Goal: Find contact information: Find contact information

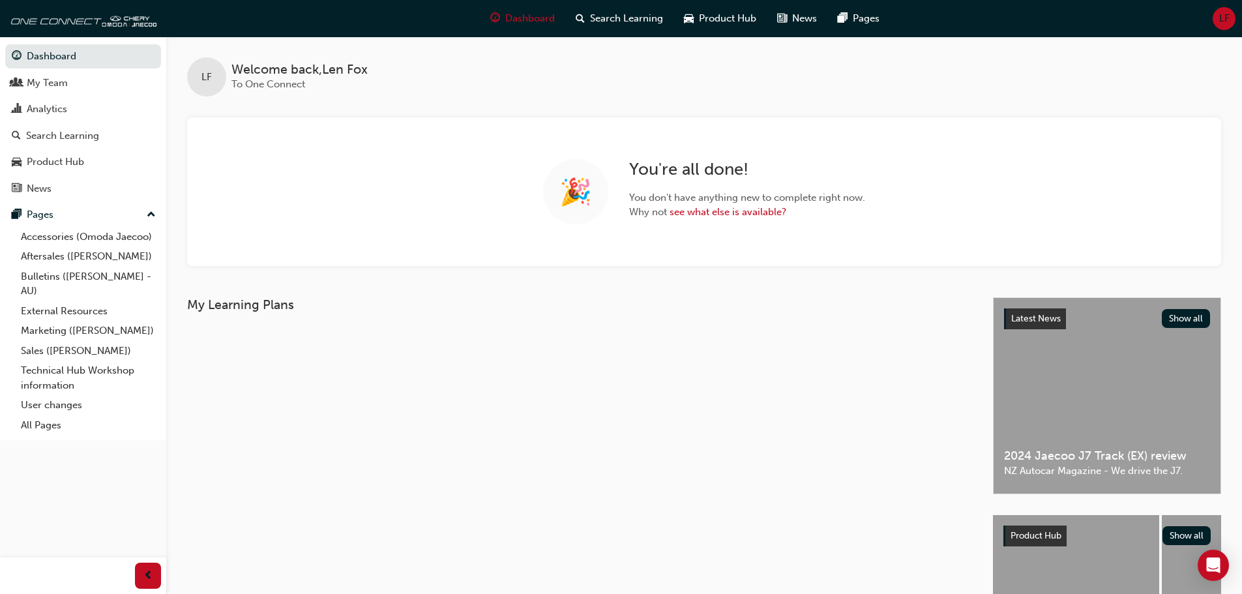
click at [1205, 21] on div "Dashboard Search Learning Product Hub News Pages LF" at bounding box center [621, 18] width 1242 height 37
click at [1227, 23] on span "LF" at bounding box center [1224, 18] width 10 height 15
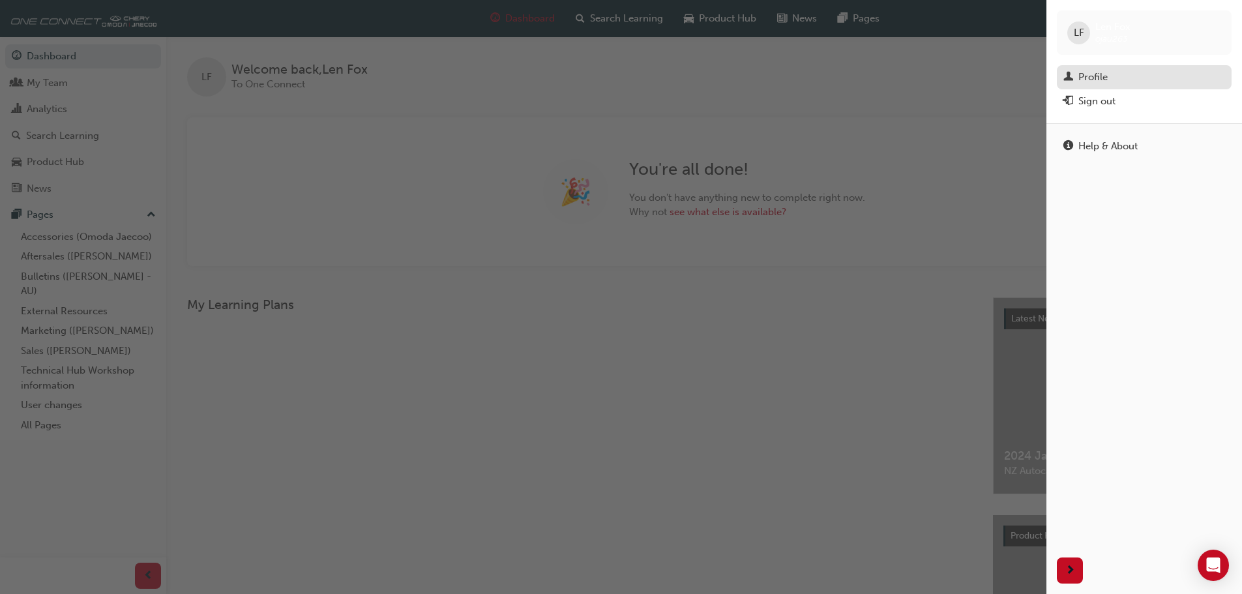
click at [1127, 70] on div "Profile" at bounding box center [1144, 77] width 162 height 16
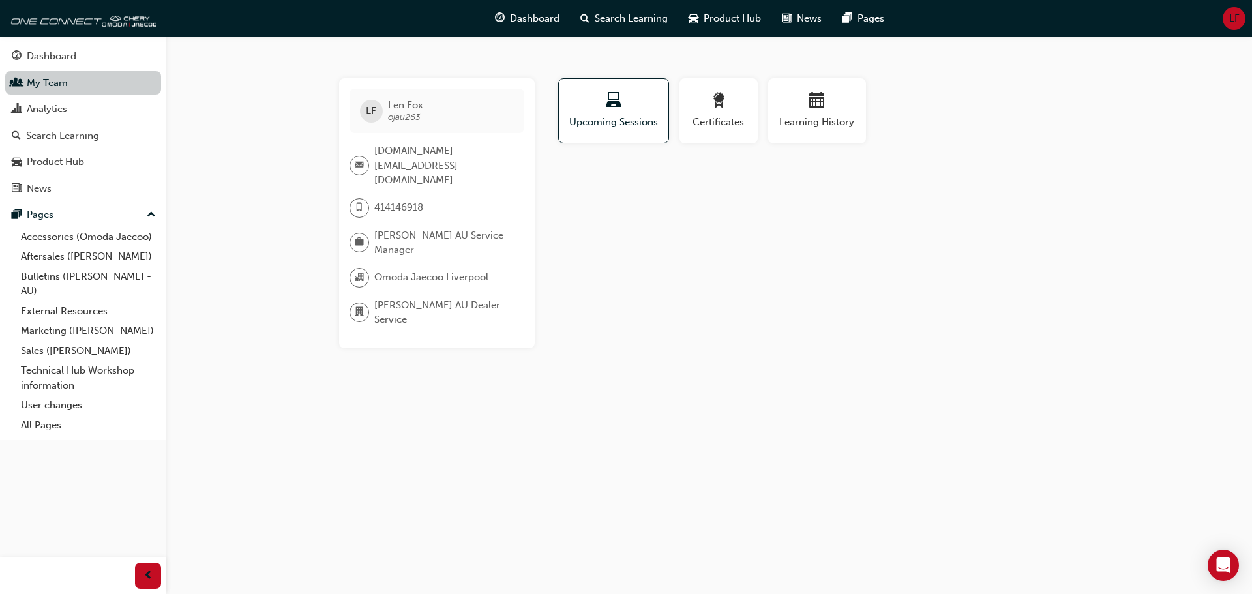
click at [61, 85] on link "My Team" at bounding box center [83, 83] width 156 height 24
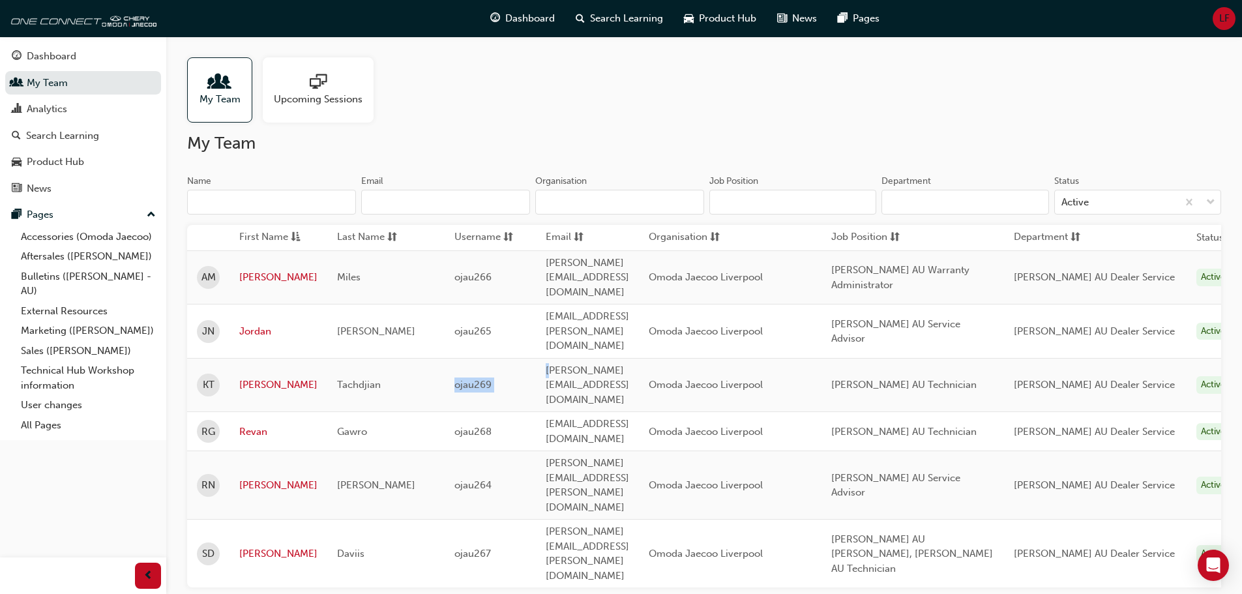
drag, startPoint x: 450, startPoint y: 338, endPoint x: 540, endPoint y: 341, distance: 89.4
click at [544, 358] on tr "KT [PERSON_NAME] ojau269 [PERSON_NAME][EMAIL_ADDRESS][DOMAIN_NAME] [PERSON_NAME…" at bounding box center [714, 385] width 1055 height 54
click at [629, 364] on span "[PERSON_NAME][EMAIL_ADDRESS][DOMAIN_NAME]" at bounding box center [587, 384] width 83 height 41
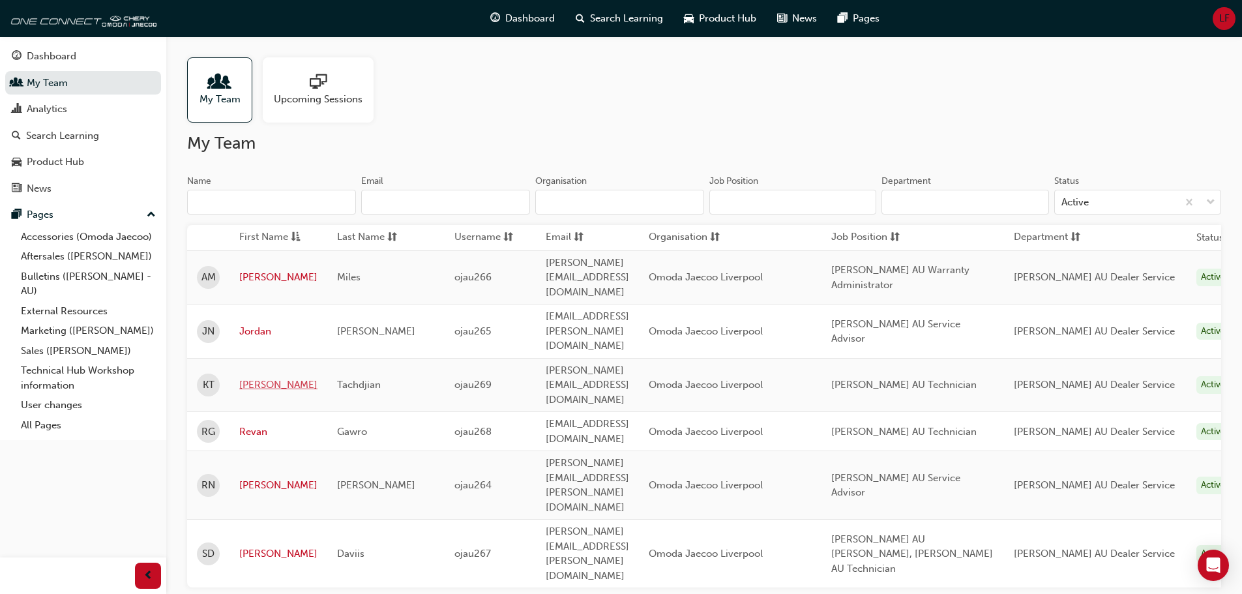
click at [247, 377] on link "[PERSON_NAME]" at bounding box center [278, 384] width 78 height 15
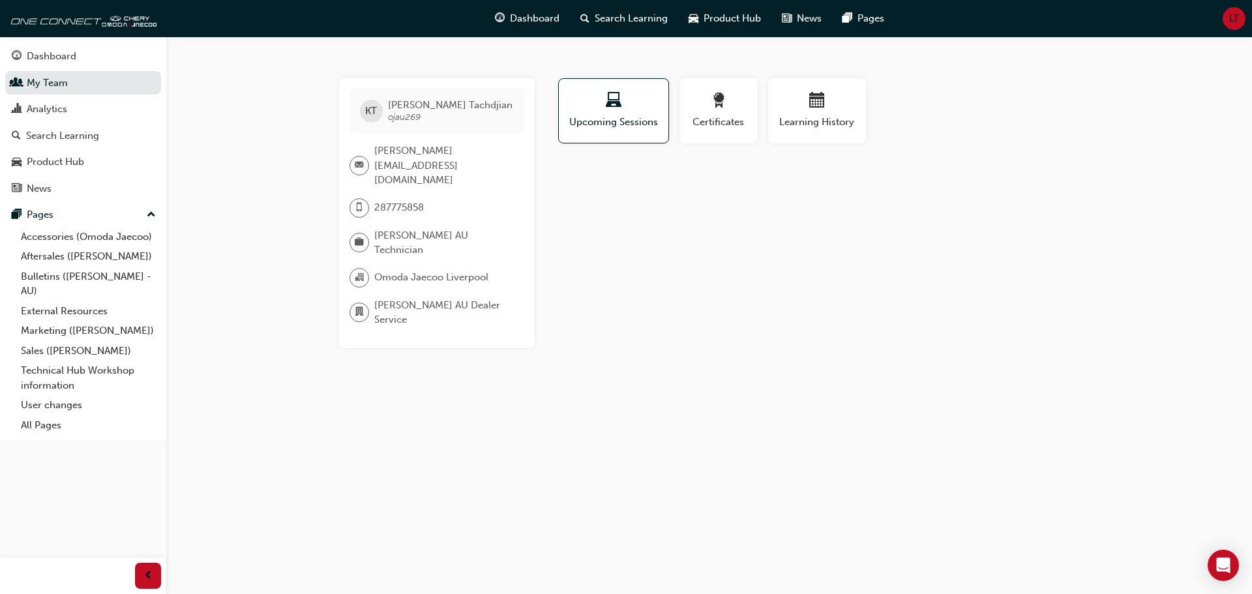
click at [432, 154] on span "[PERSON_NAME][EMAIL_ADDRESS][DOMAIN_NAME]" at bounding box center [443, 165] width 139 height 44
copy span "[PERSON_NAME][EMAIL_ADDRESS][DOMAIN_NAME]"
click at [401, 106] on span "[PERSON_NAME]" at bounding box center [450, 105] width 125 height 12
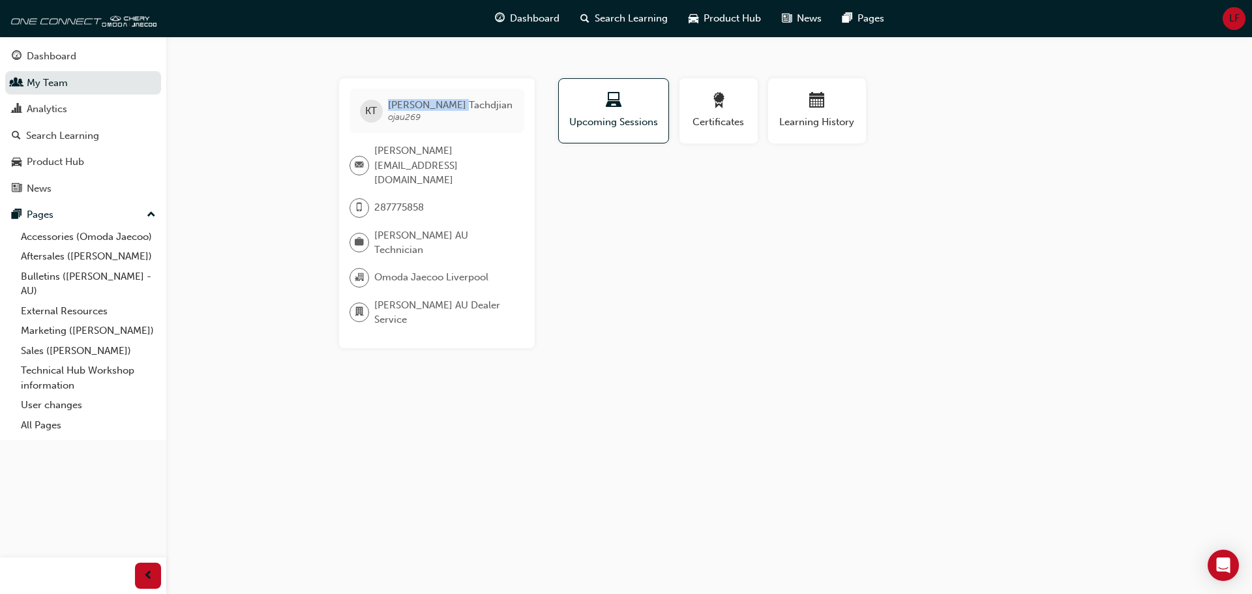
click at [401, 106] on span "[PERSON_NAME]" at bounding box center [450, 105] width 125 height 12
copy span "[PERSON_NAME]"
click at [445, 106] on span "[PERSON_NAME]" at bounding box center [450, 105] width 125 height 12
copy span "Tachdjian"
